Goal: Find specific page/section: Find specific page/section

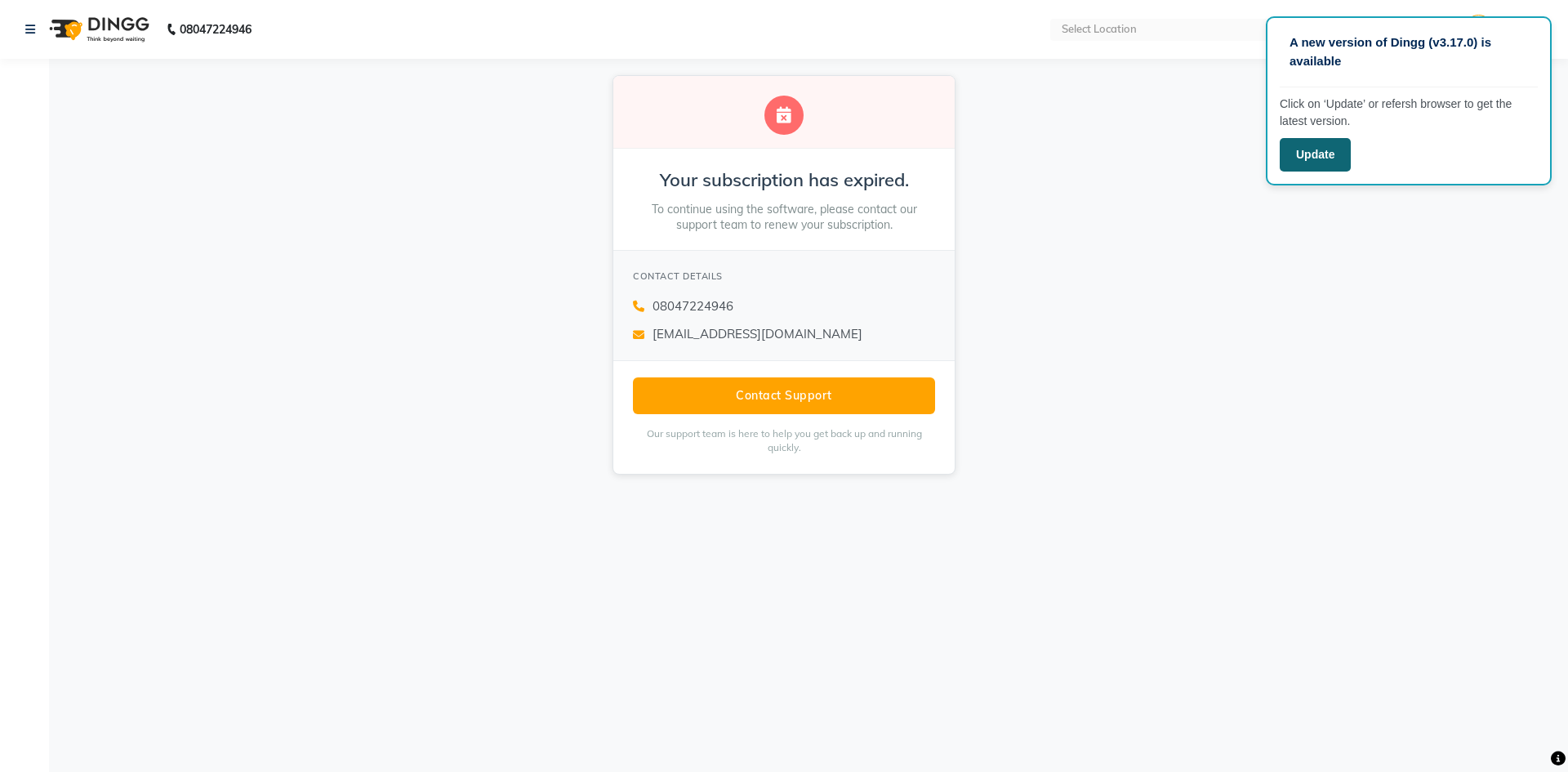
click at [1330, 162] on button "Update" at bounding box center [1315, 155] width 71 height 34
